Goal: Transaction & Acquisition: Download file/media

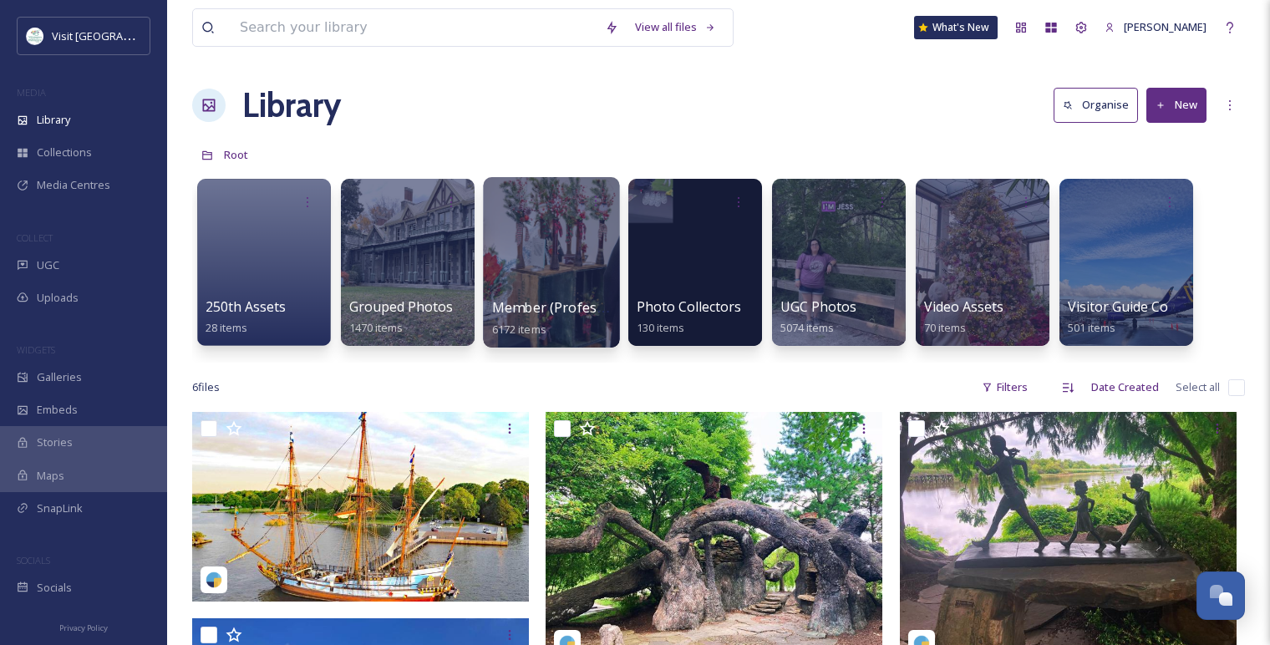
scroll to position [2021, 0]
click at [541, 294] on div at bounding box center [551, 262] width 136 height 170
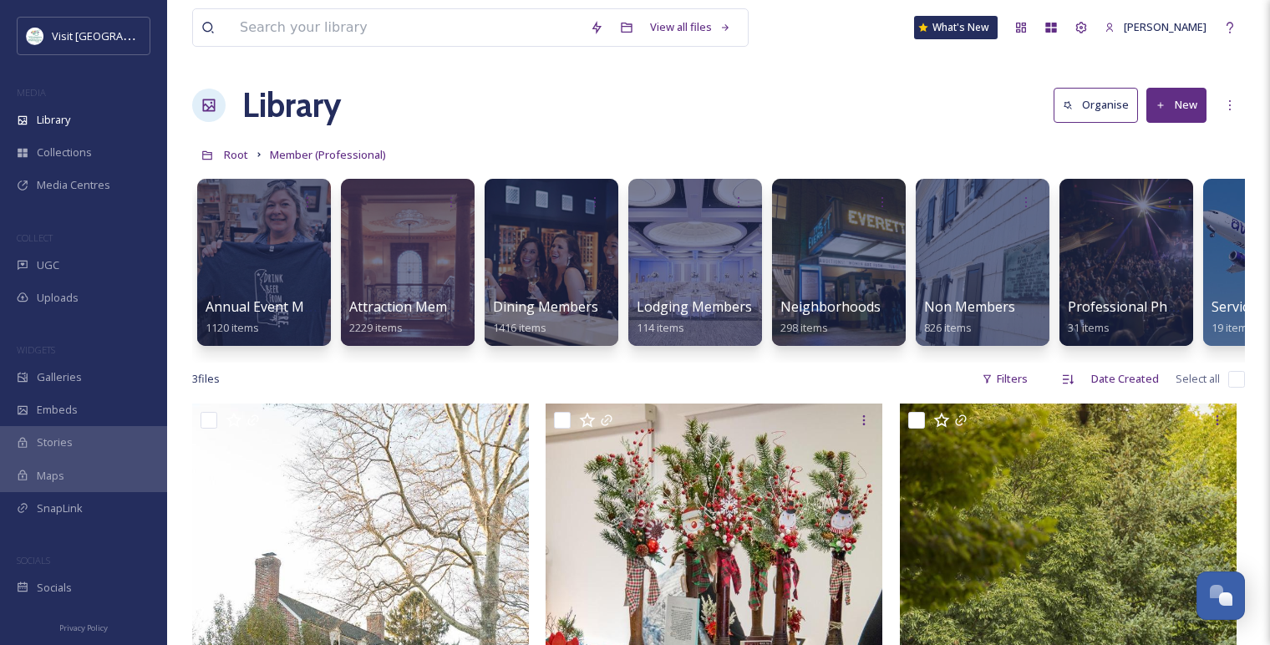
click at [541, 294] on div at bounding box center [552, 262] width 134 height 167
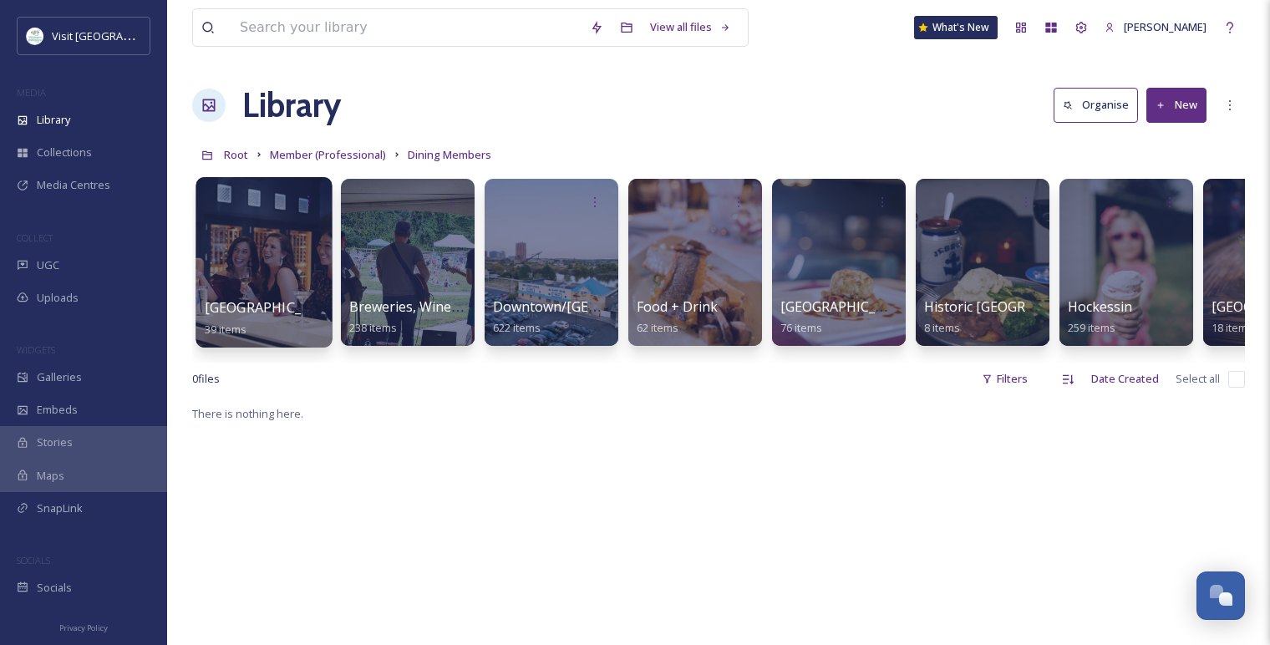
click at [294, 320] on div "Brandywine Valley 39 items" at bounding box center [265, 319] width 120 height 42
click at [267, 222] on div at bounding box center [264, 262] width 136 height 170
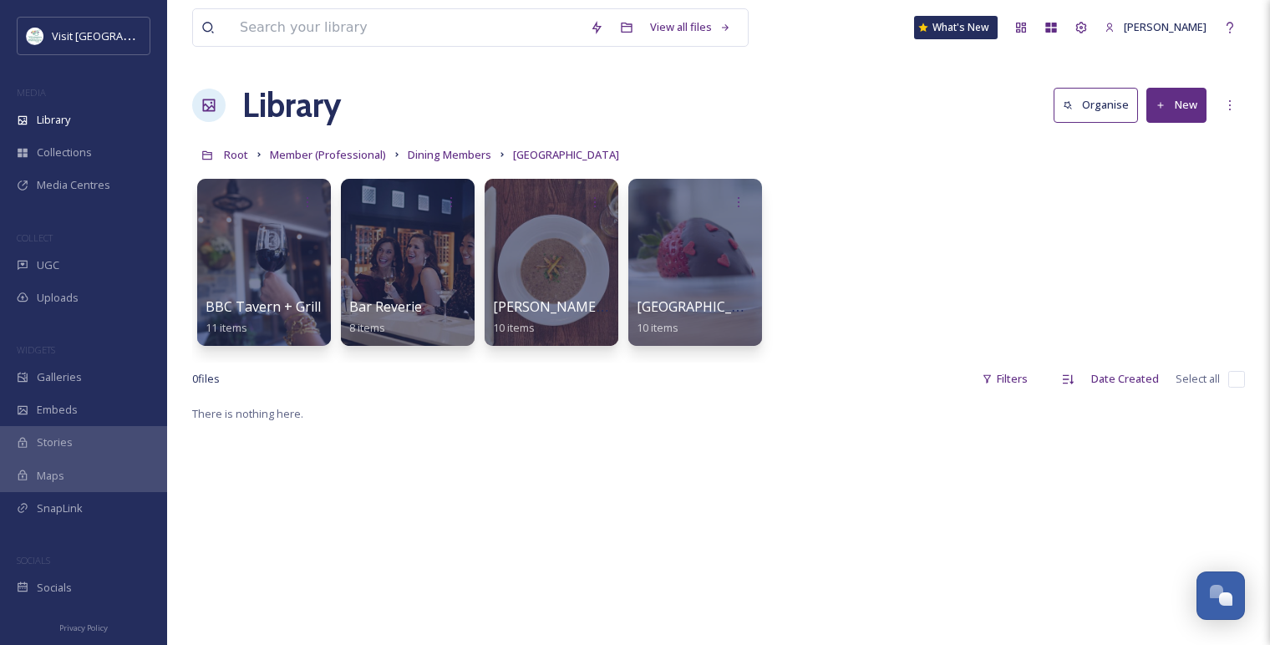
click at [826, 243] on div "BBC Tavern + Grill 11 items Bar Reverie 8 items [PERSON_NAME][GEOGRAPHIC_DATA] …" at bounding box center [718, 266] width 1053 height 192
click at [537, 255] on div at bounding box center [551, 262] width 136 height 170
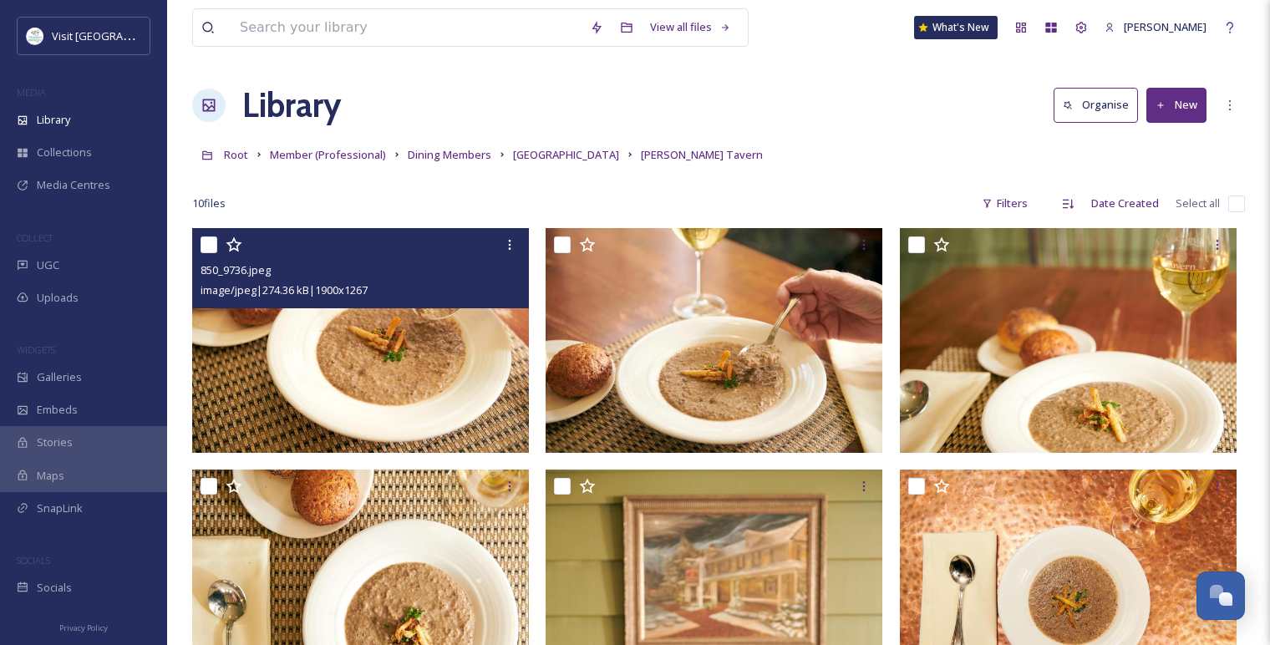
click at [214, 250] on input "checkbox" at bounding box center [209, 245] width 17 height 17
checkbox input "true"
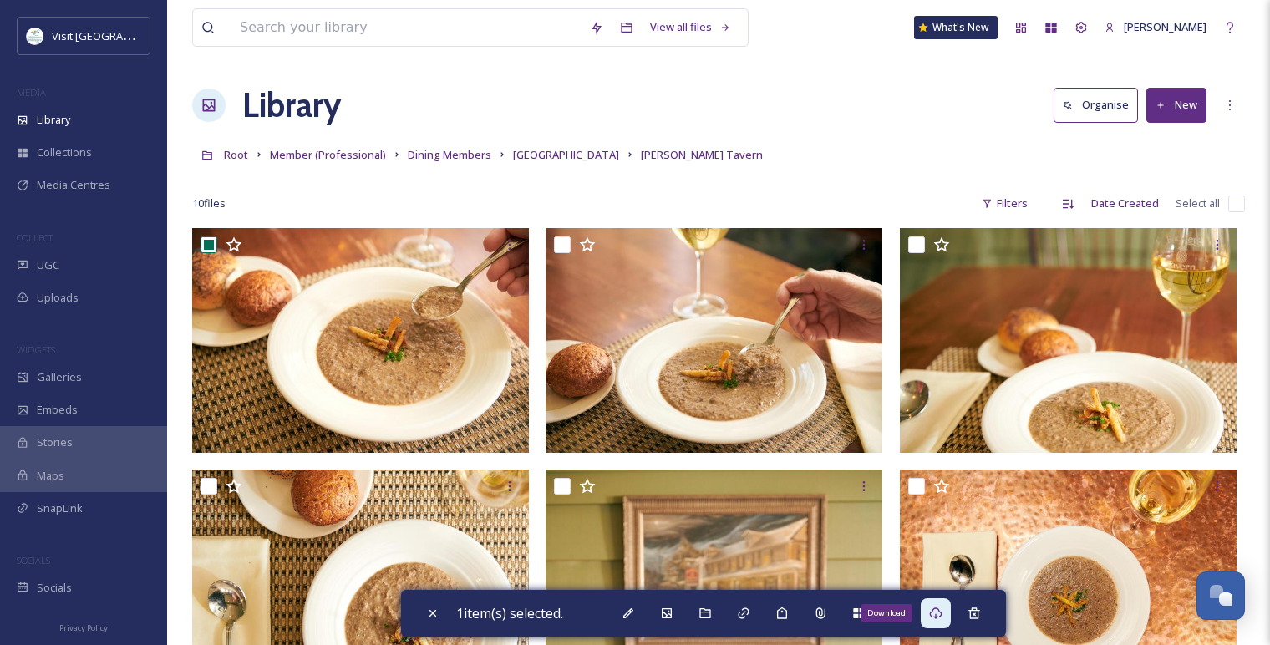
click at [951, 623] on div "Download" at bounding box center [936, 613] width 30 height 30
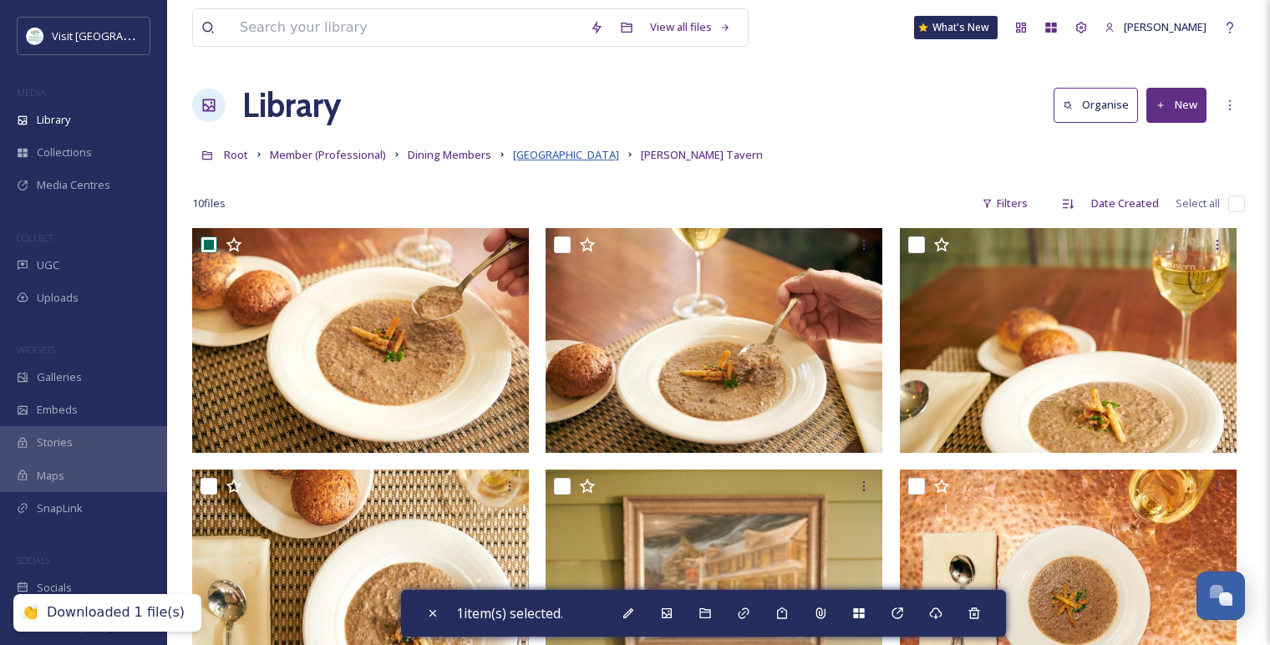
click at [567, 150] on span "[GEOGRAPHIC_DATA]" at bounding box center [566, 154] width 106 height 15
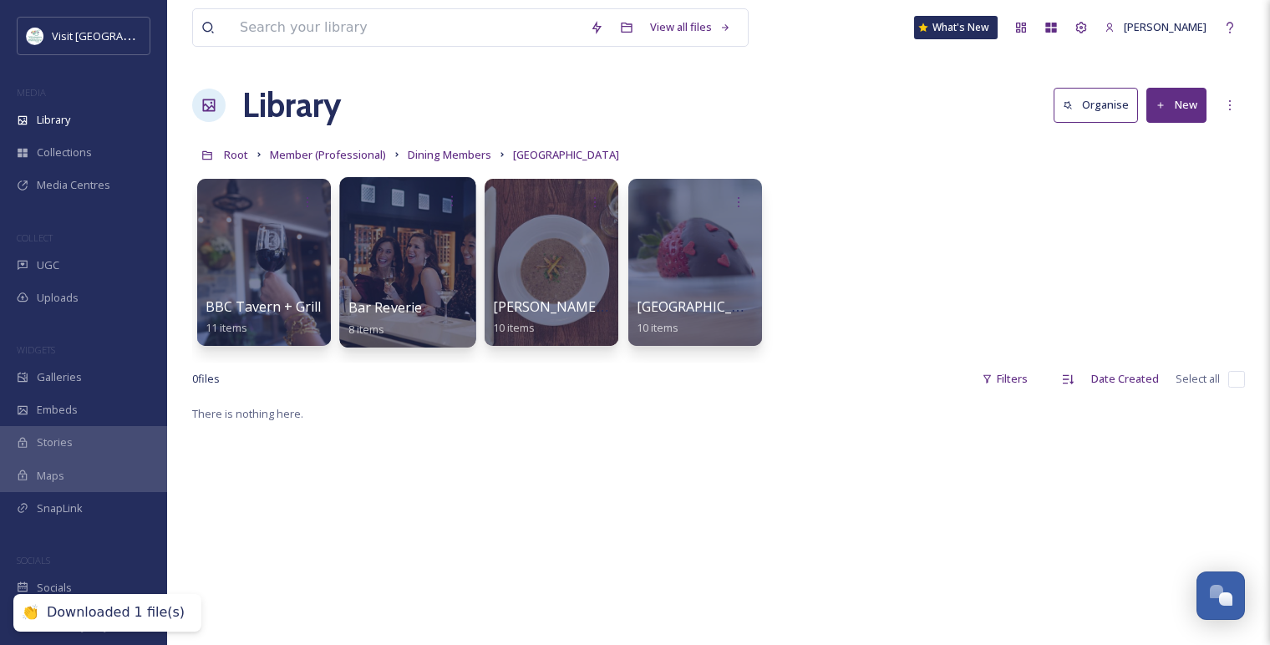
click at [431, 248] on div at bounding box center [407, 262] width 136 height 170
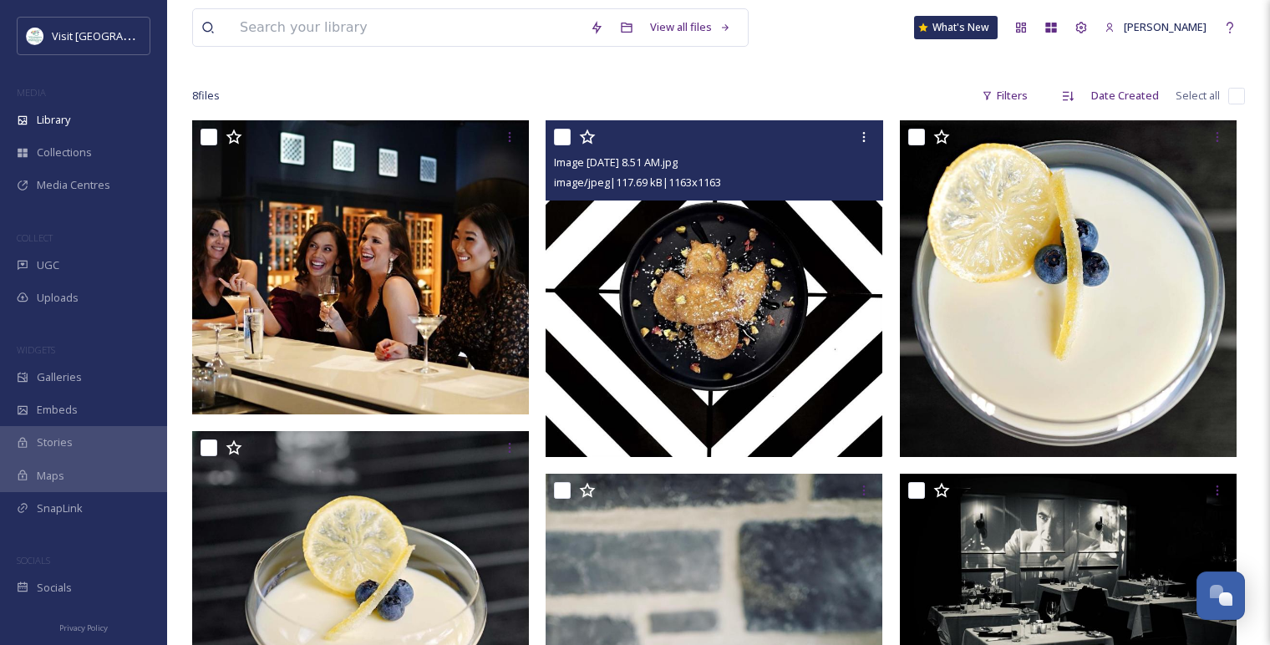
scroll to position [93, 0]
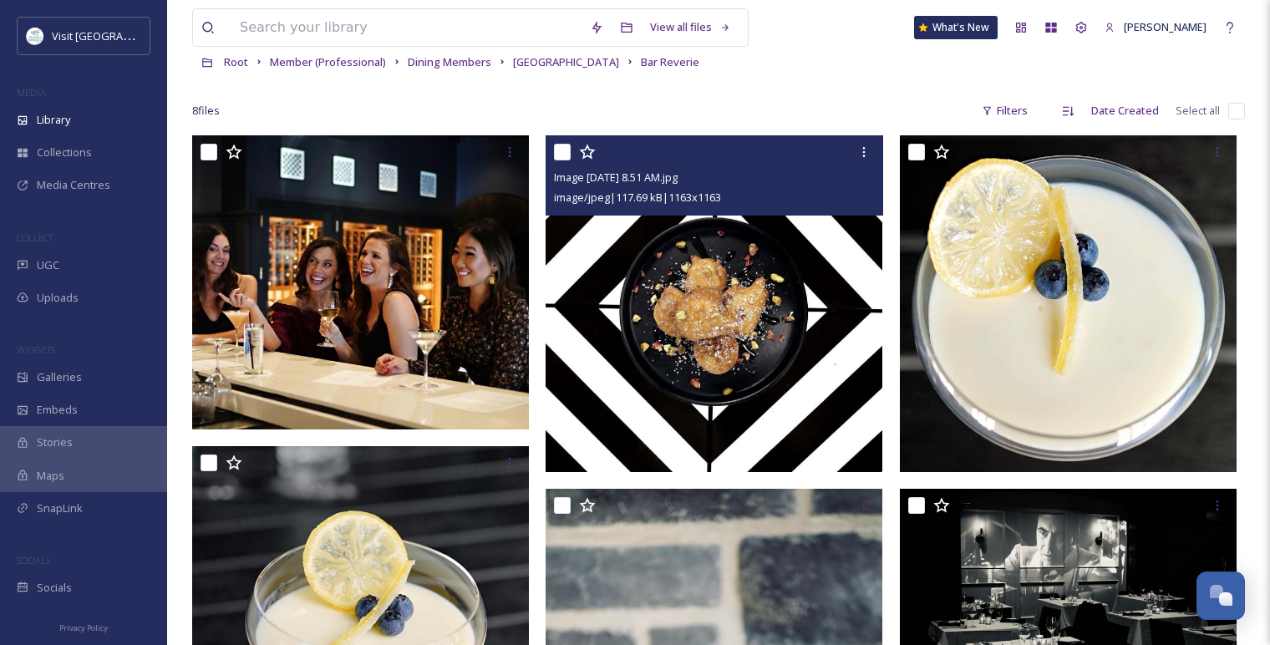
click at [557, 150] on input "checkbox" at bounding box center [562, 152] width 17 height 17
checkbox input "true"
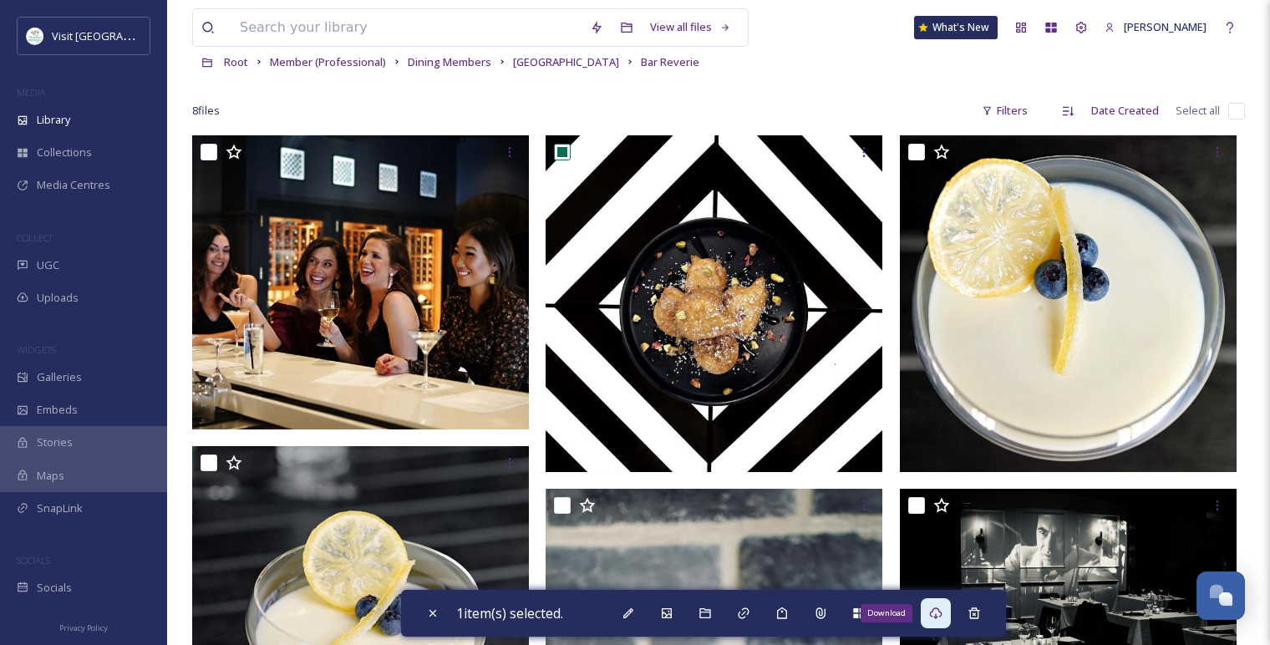
click at [943, 614] on icon at bounding box center [935, 613] width 13 height 13
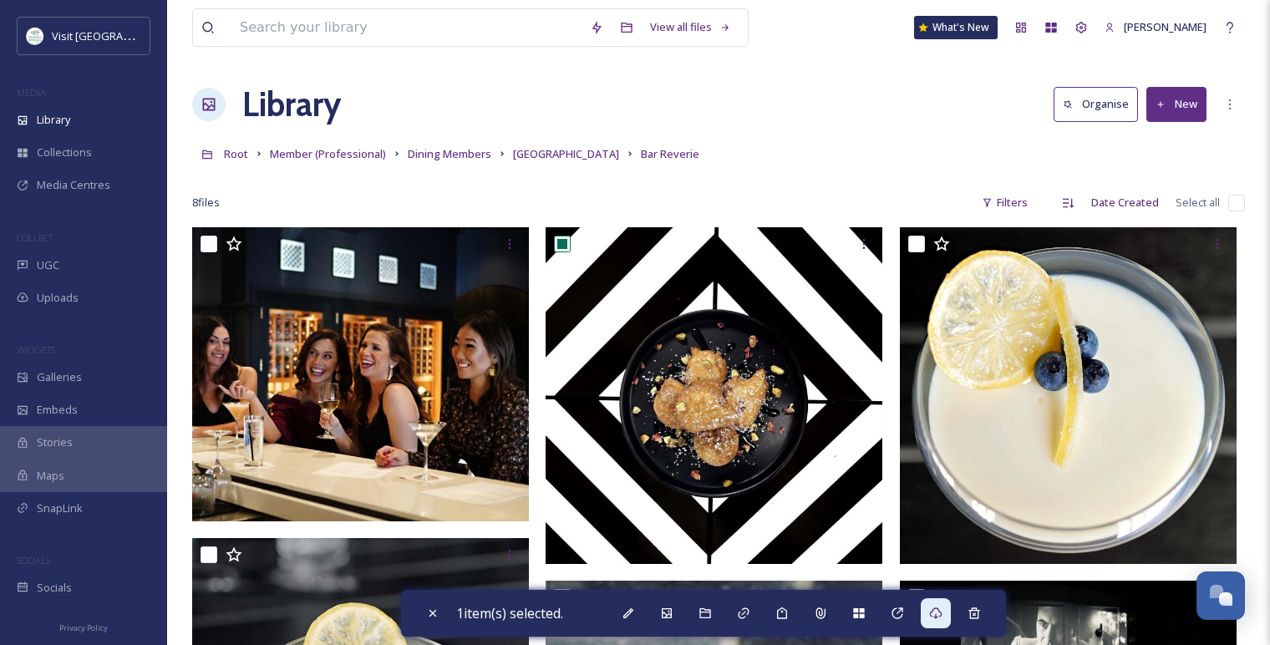
scroll to position [0, 0]
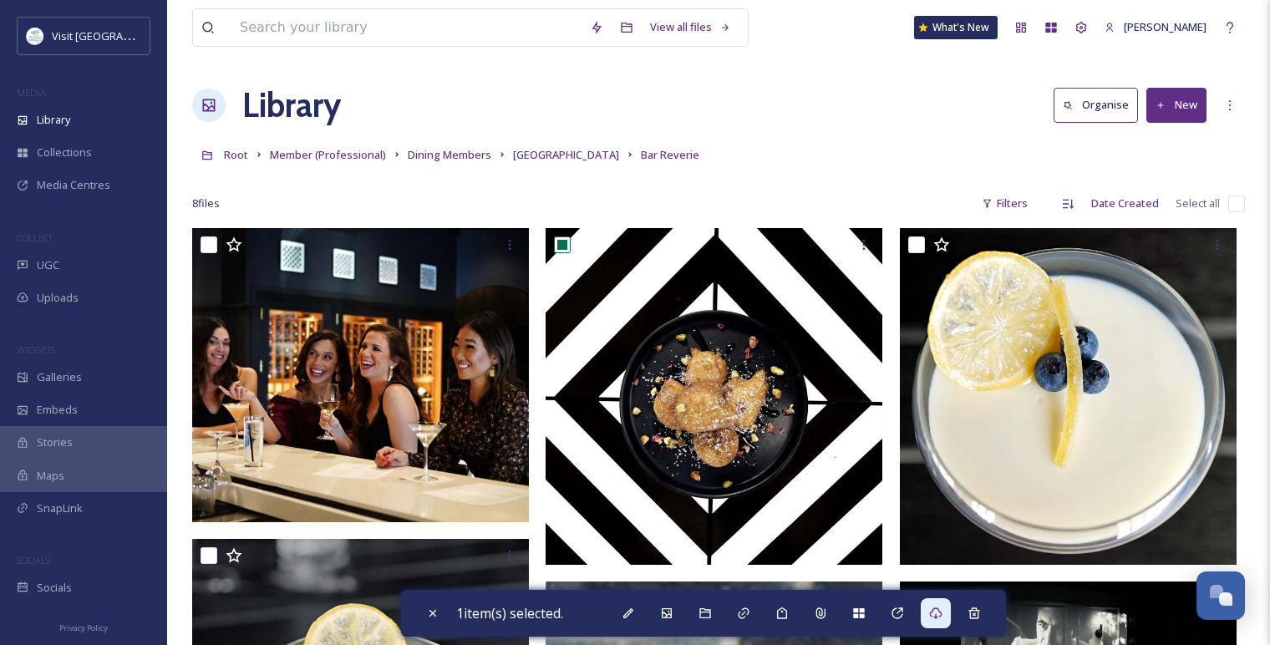
click at [528, 165] on div "Root Member (Professional) Dining Members Brandywine Valley Bar Reverie" at bounding box center [718, 155] width 1053 height 32
click at [528, 159] on span "[GEOGRAPHIC_DATA]" at bounding box center [566, 154] width 106 height 15
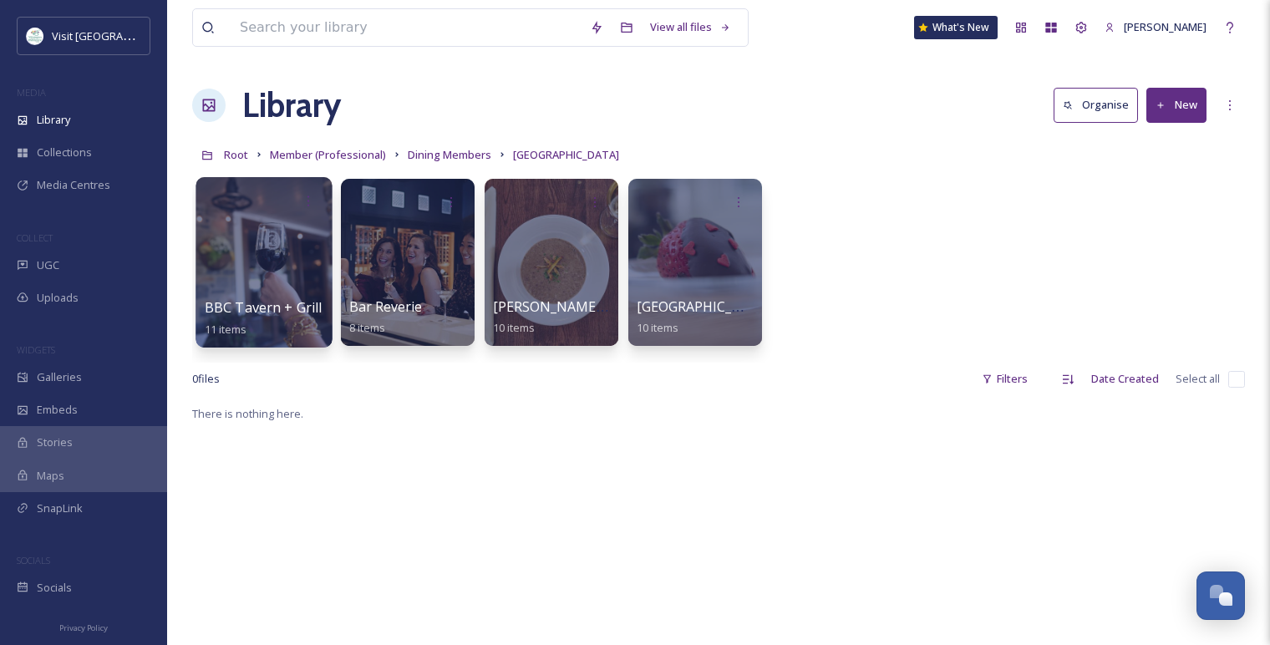
click at [300, 266] on div at bounding box center [264, 262] width 136 height 170
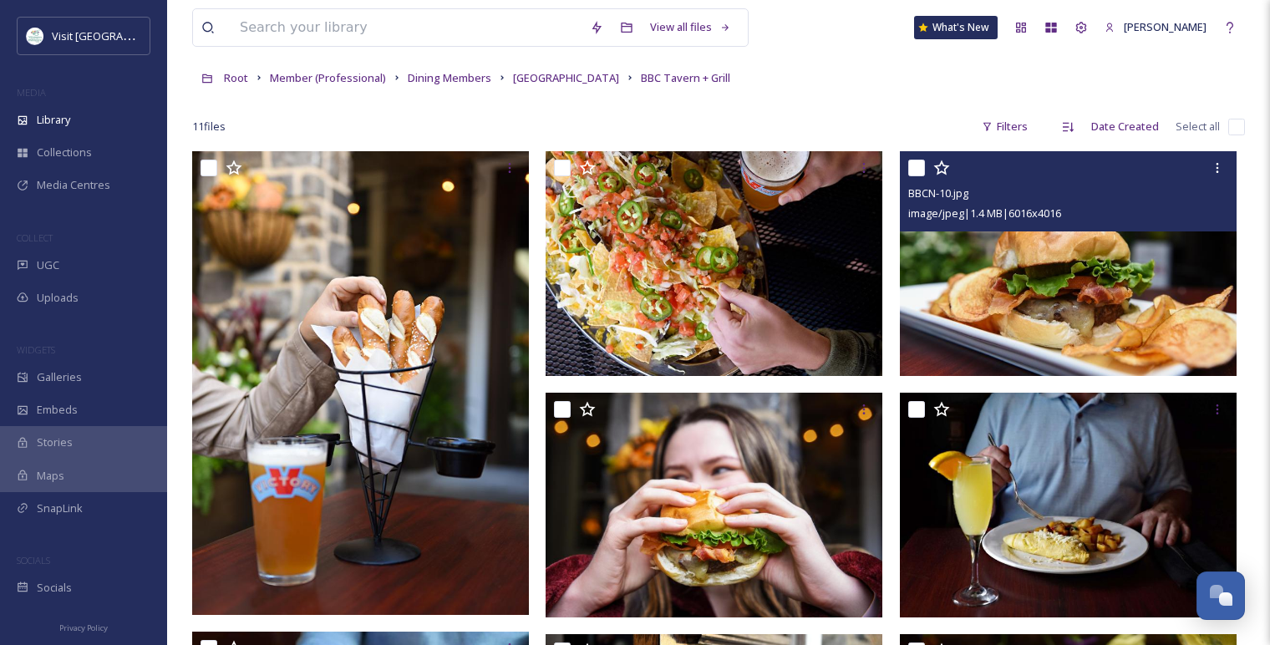
scroll to position [93, 0]
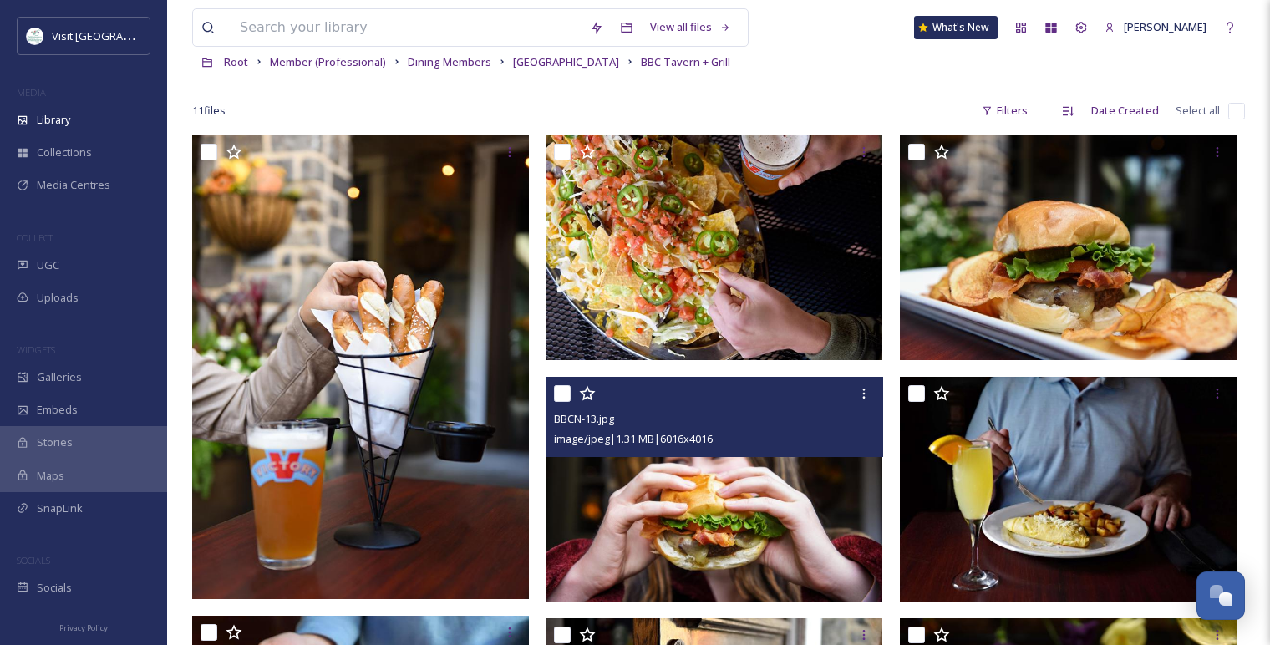
click at [567, 388] on input "checkbox" at bounding box center [562, 393] width 17 height 17
checkbox input "true"
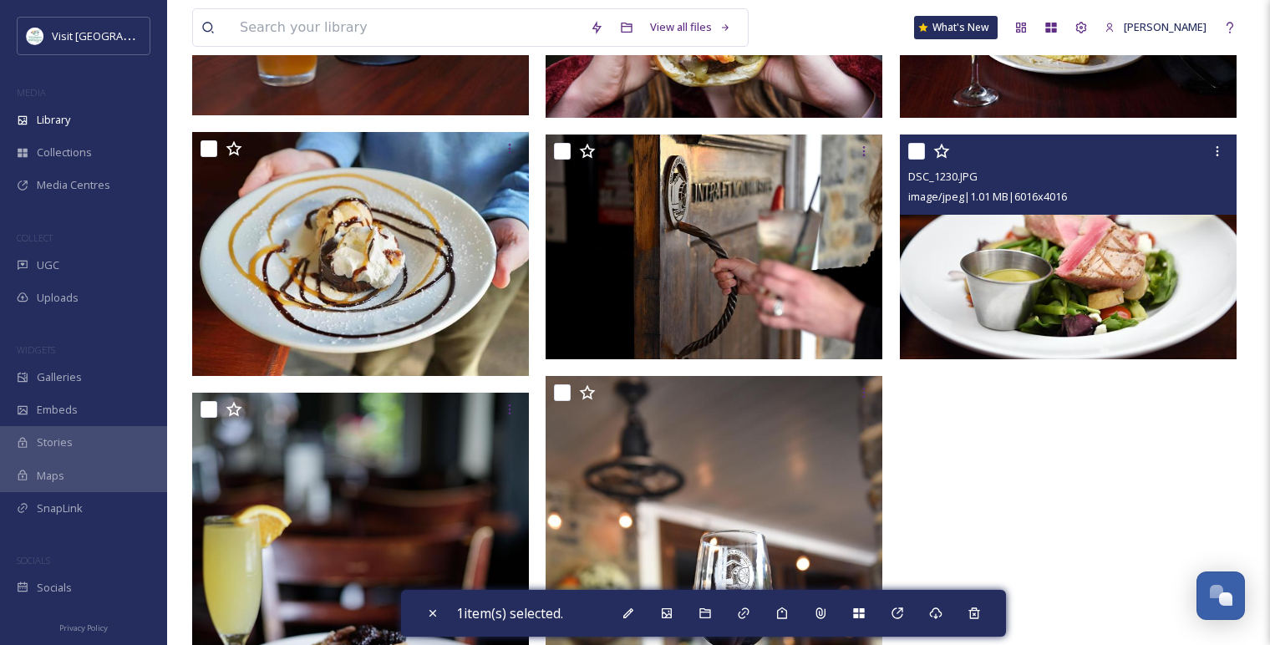
scroll to position [649, 0]
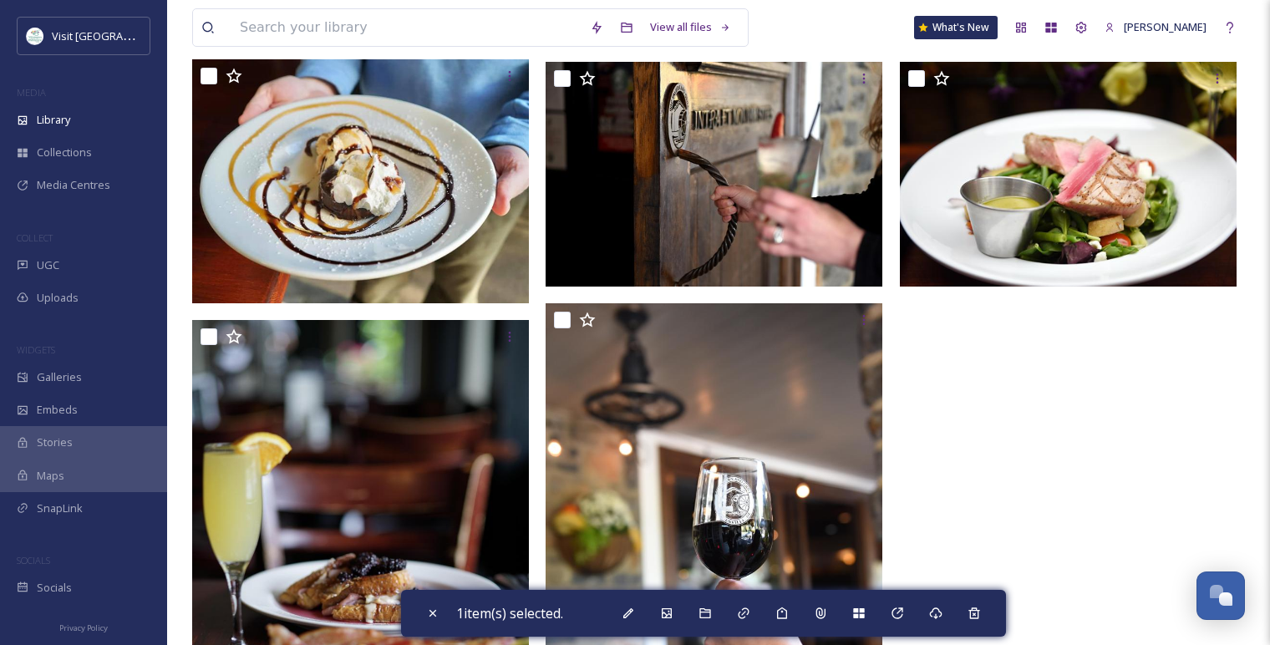
click at [1003, 416] on div at bounding box center [1072, 466] width 345 height 1775
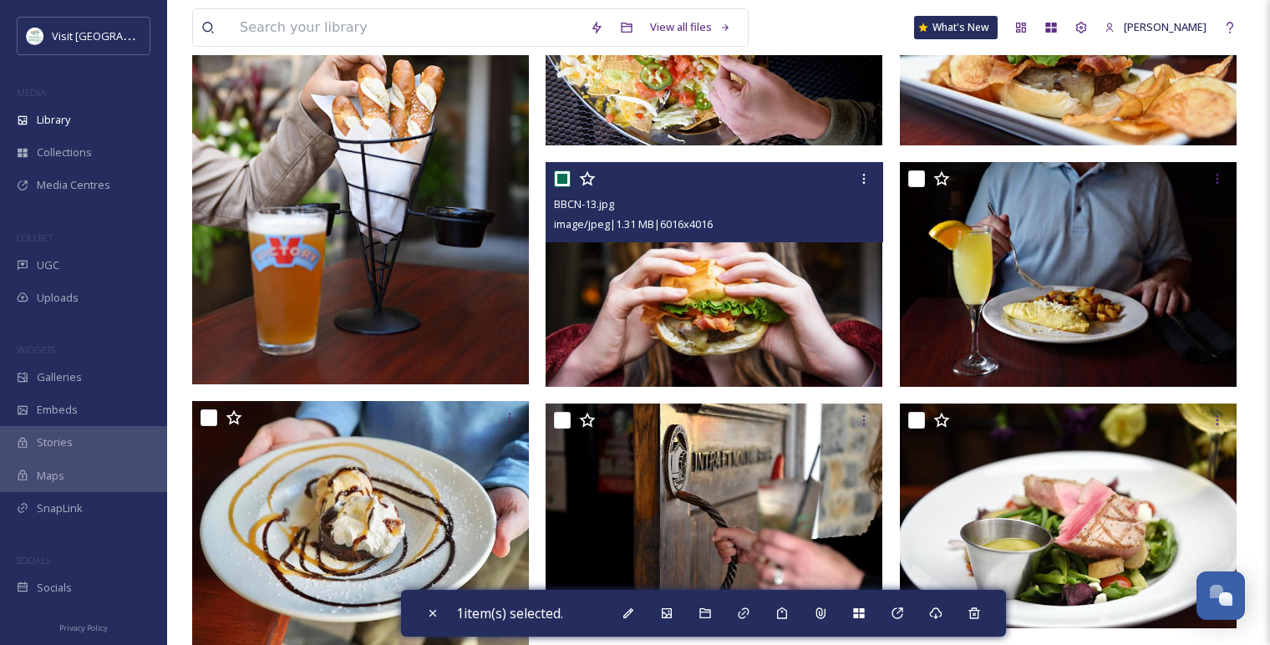
scroll to position [186, 0]
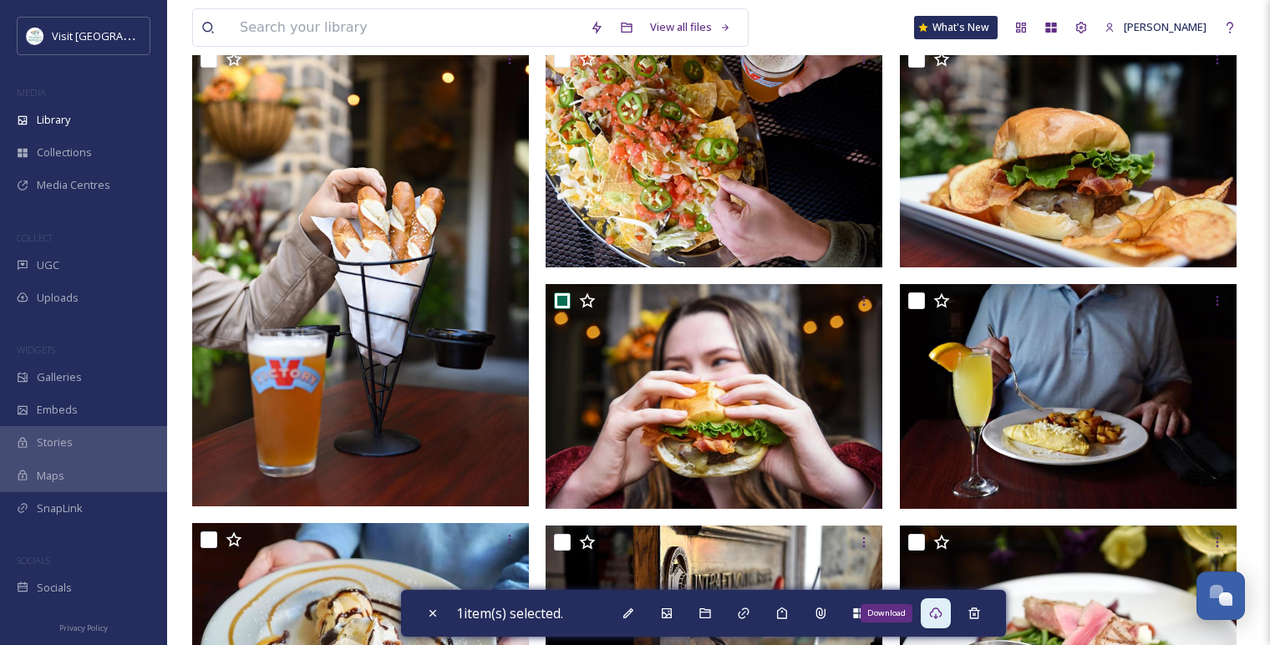
click at [940, 602] on div "Download" at bounding box center [936, 613] width 30 height 30
